Goal: Information Seeking & Learning: Compare options

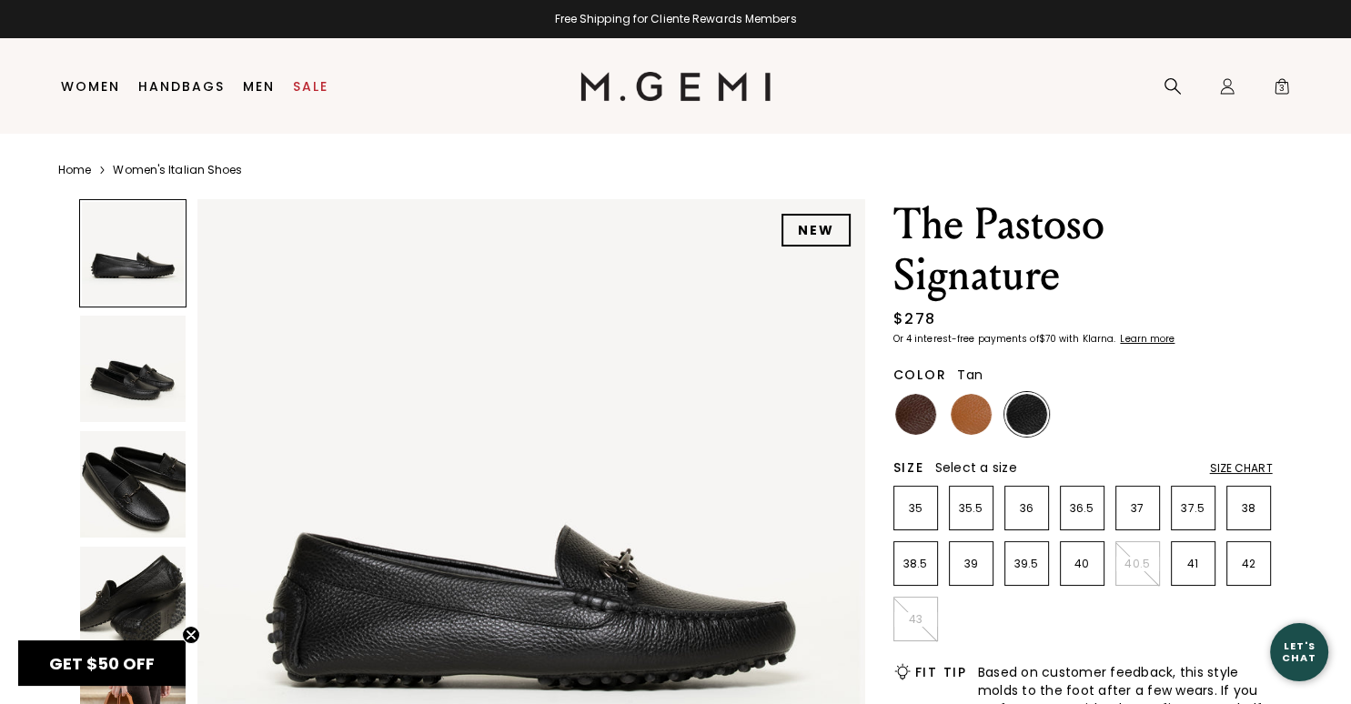
click at [972, 418] on img at bounding box center [971, 414] width 41 height 41
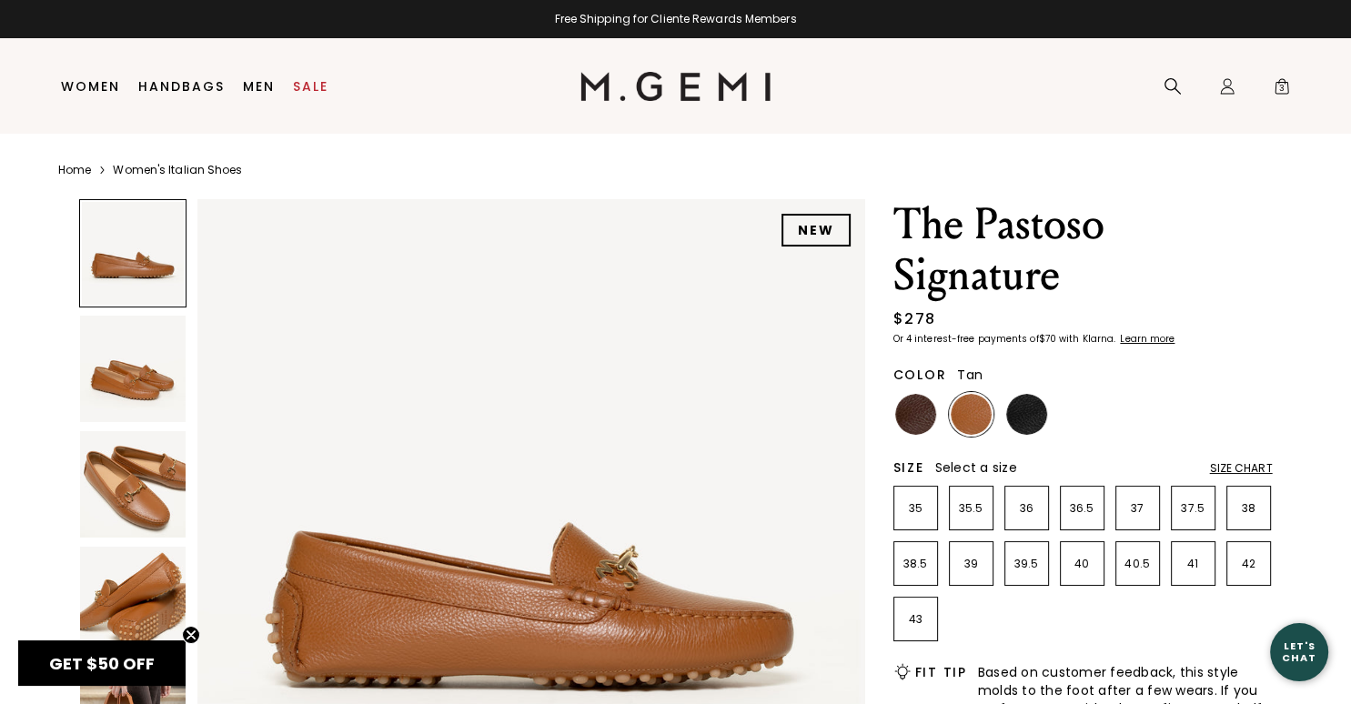
click at [124, 497] on img at bounding box center [133, 484] width 106 height 106
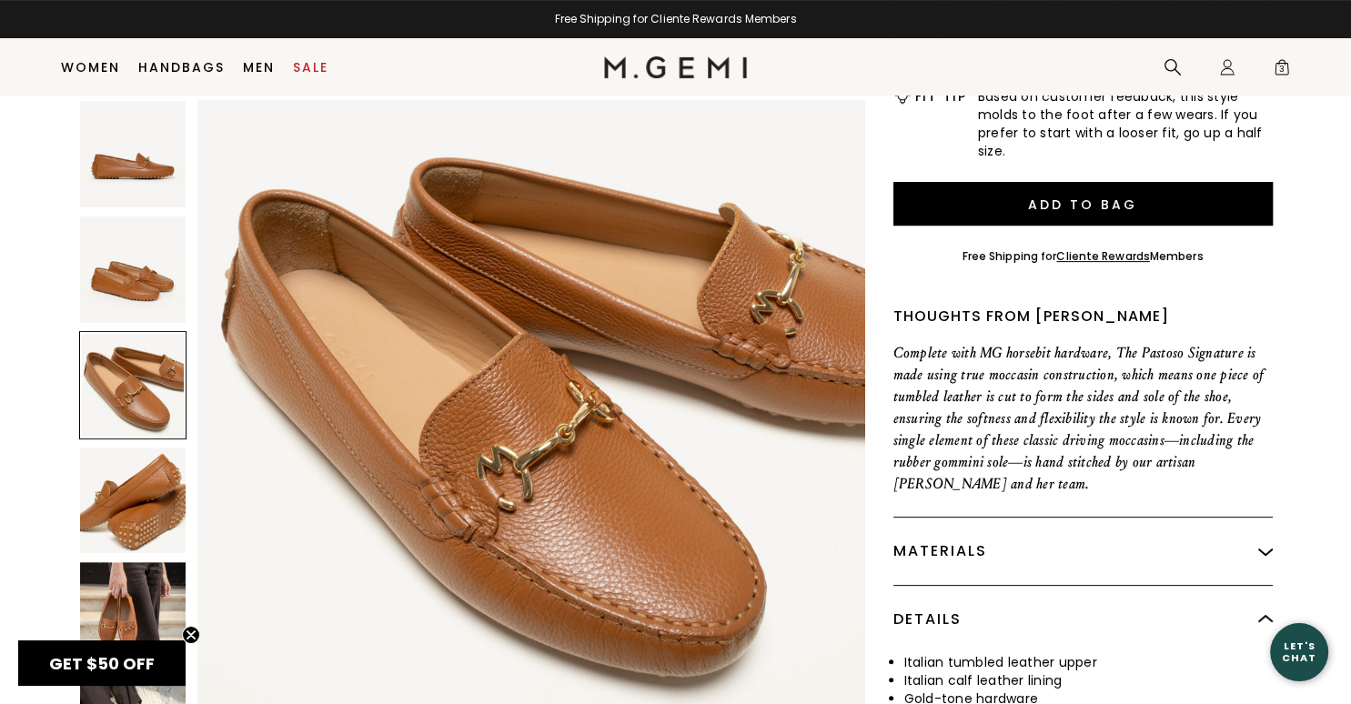
scroll to position [634, 0]
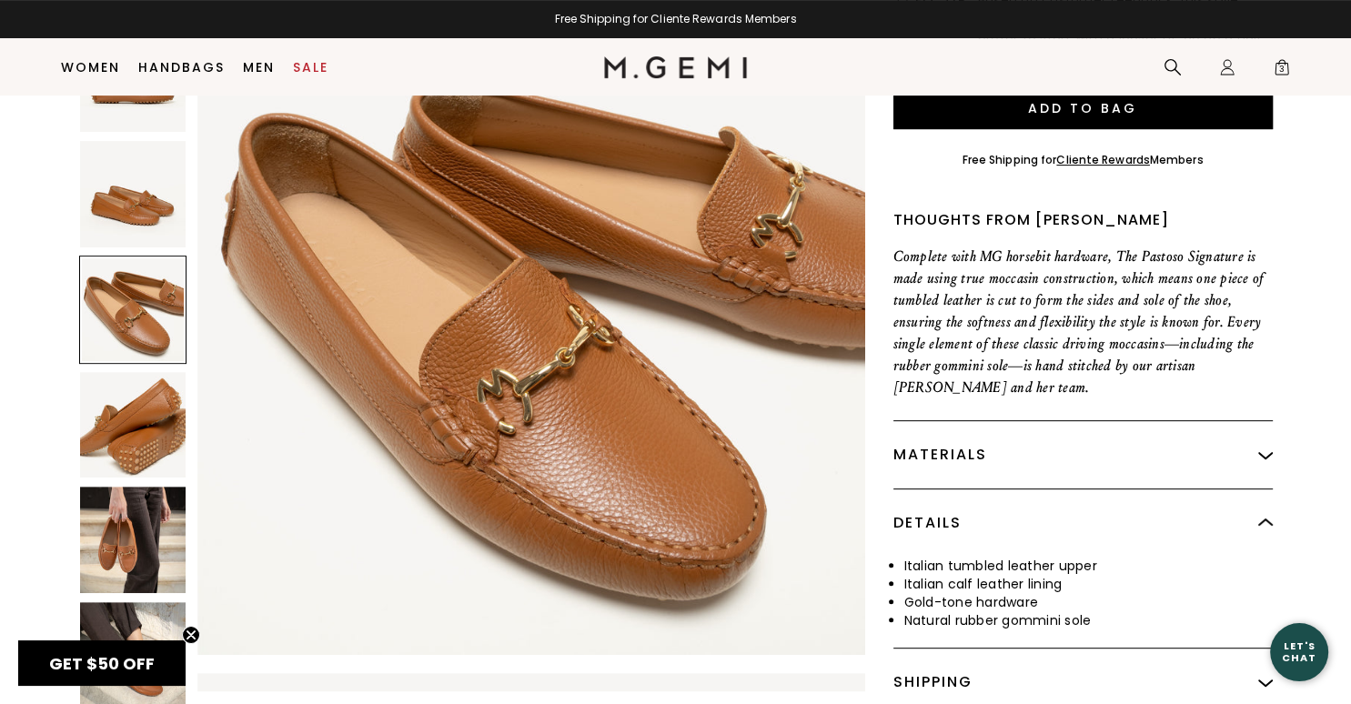
click at [120, 540] on img at bounding box center [133, 541] width 106 height 106
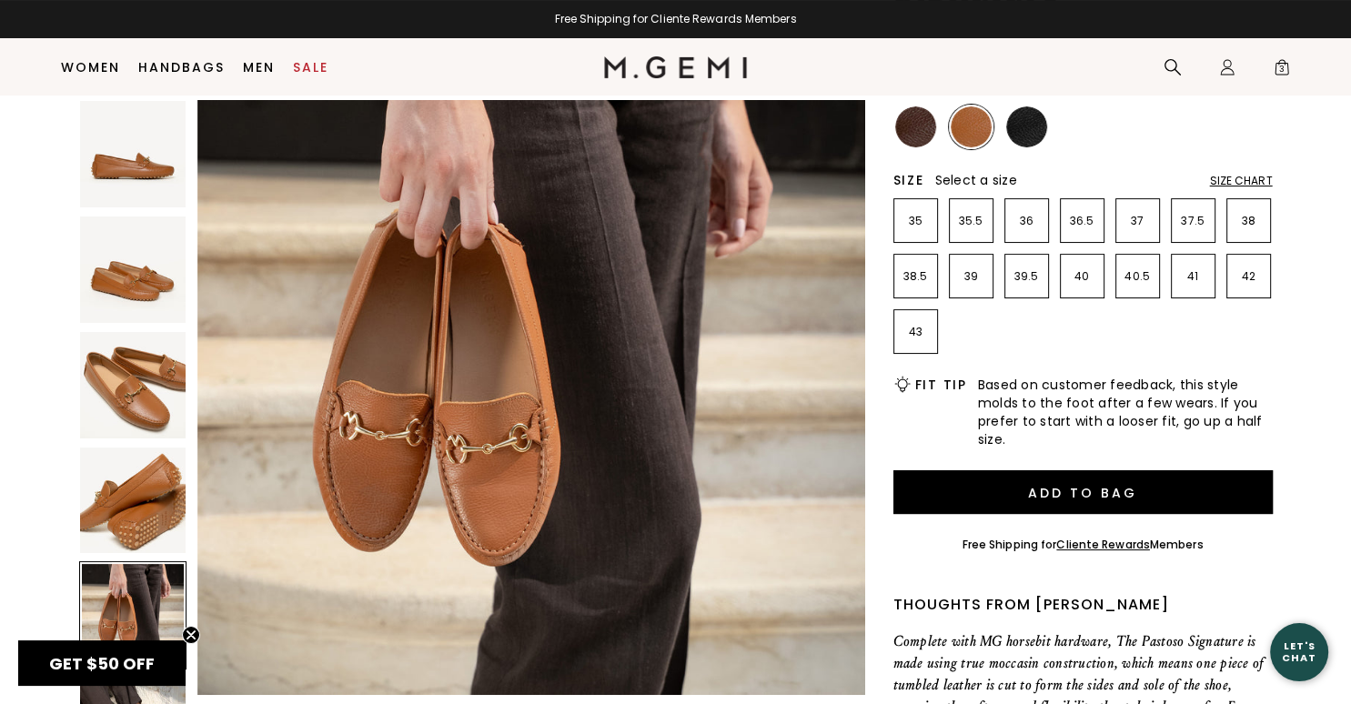
scroll to position [2813, 0]
click at [1023, 134] on img at bounding box center [1026, 126] width 41 height 41
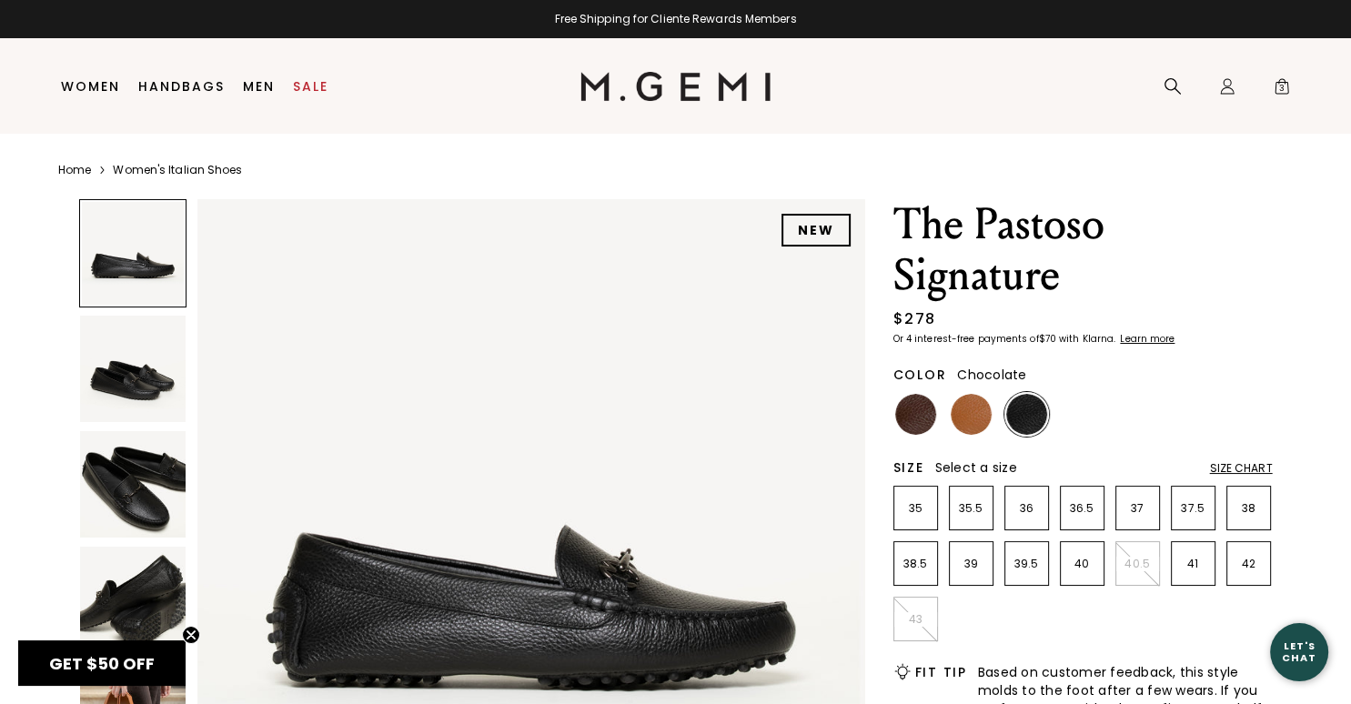
click at [903, 414] on img at bounding box center [915, 414] width 41 height 41
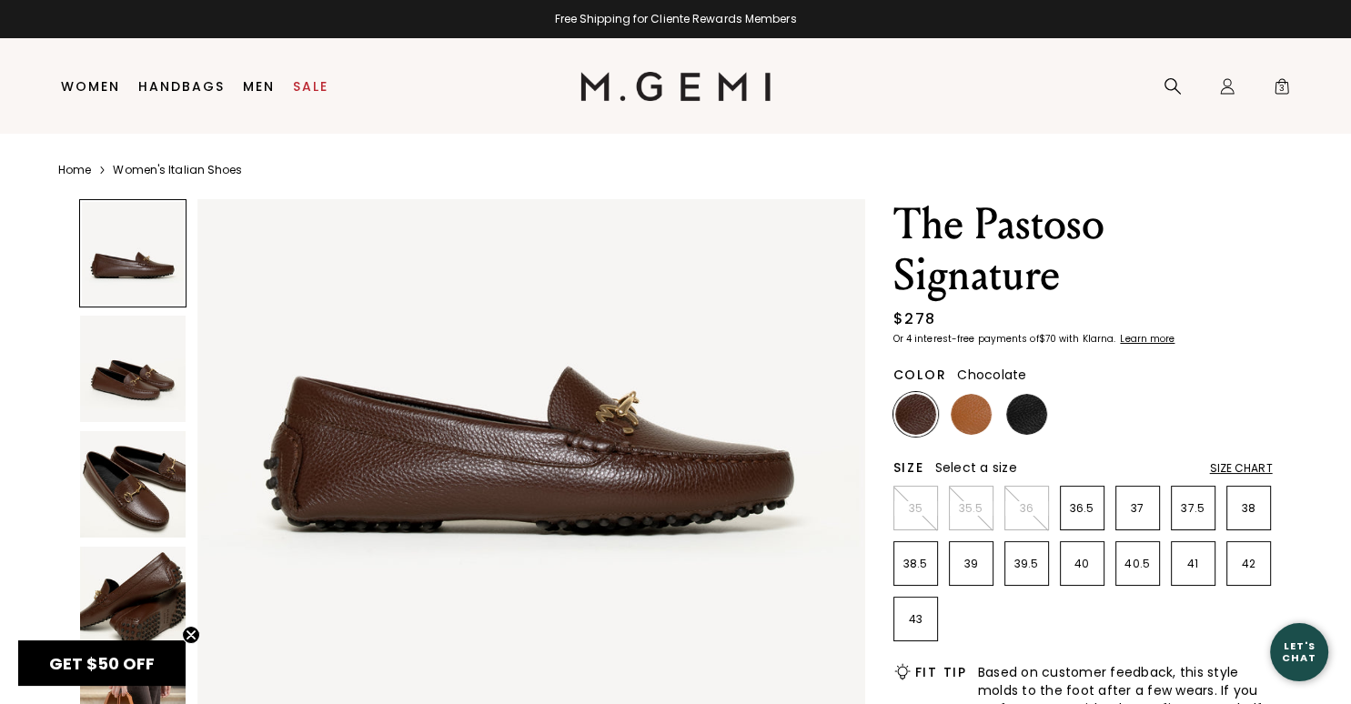
scroll to position [314, 0]
